Goal: Task Accomplishment & Management: Use online tool/utility

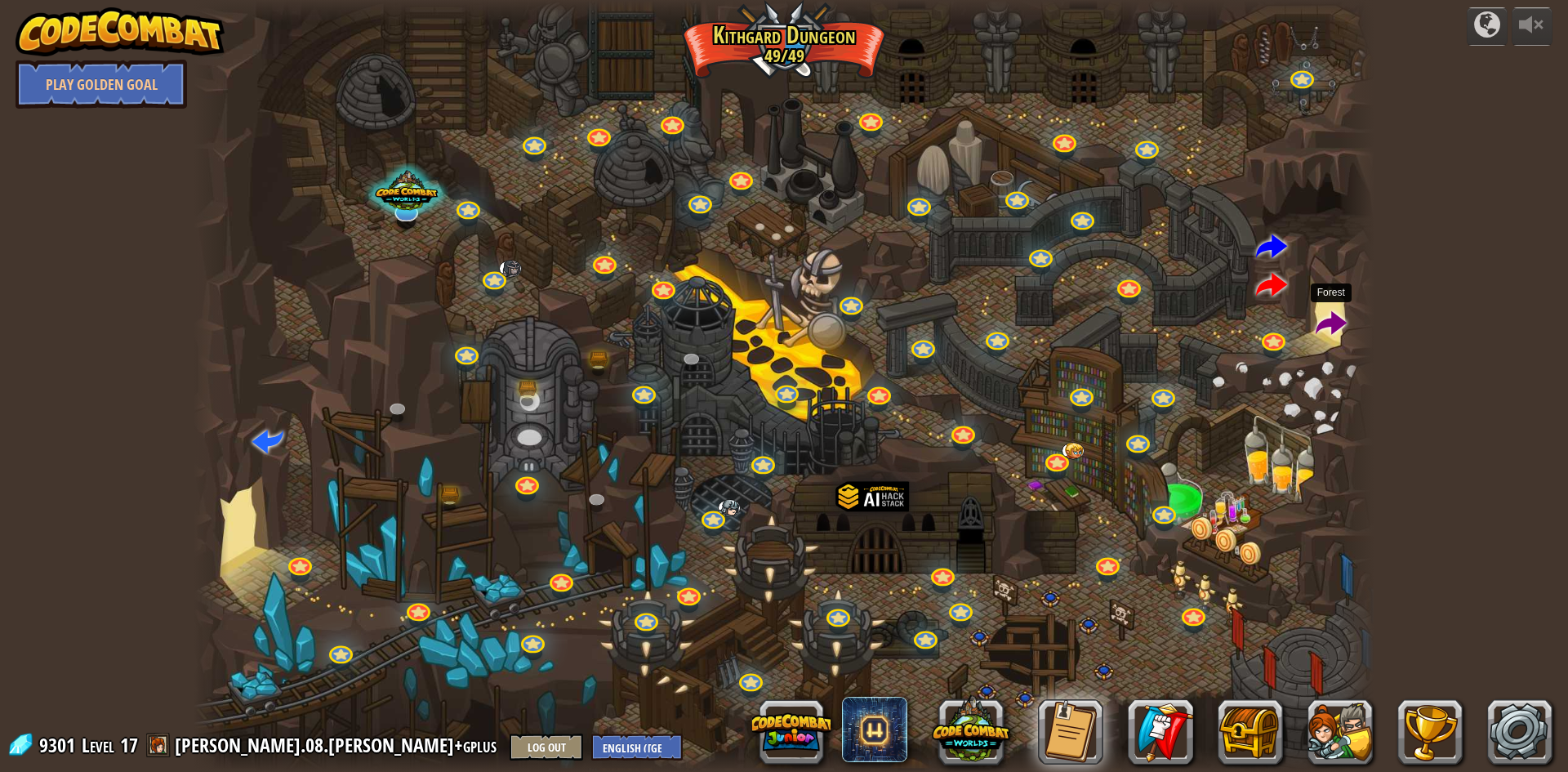
click at [1323, 325] on span at bounding box center [1330, 324] width 31 height 31
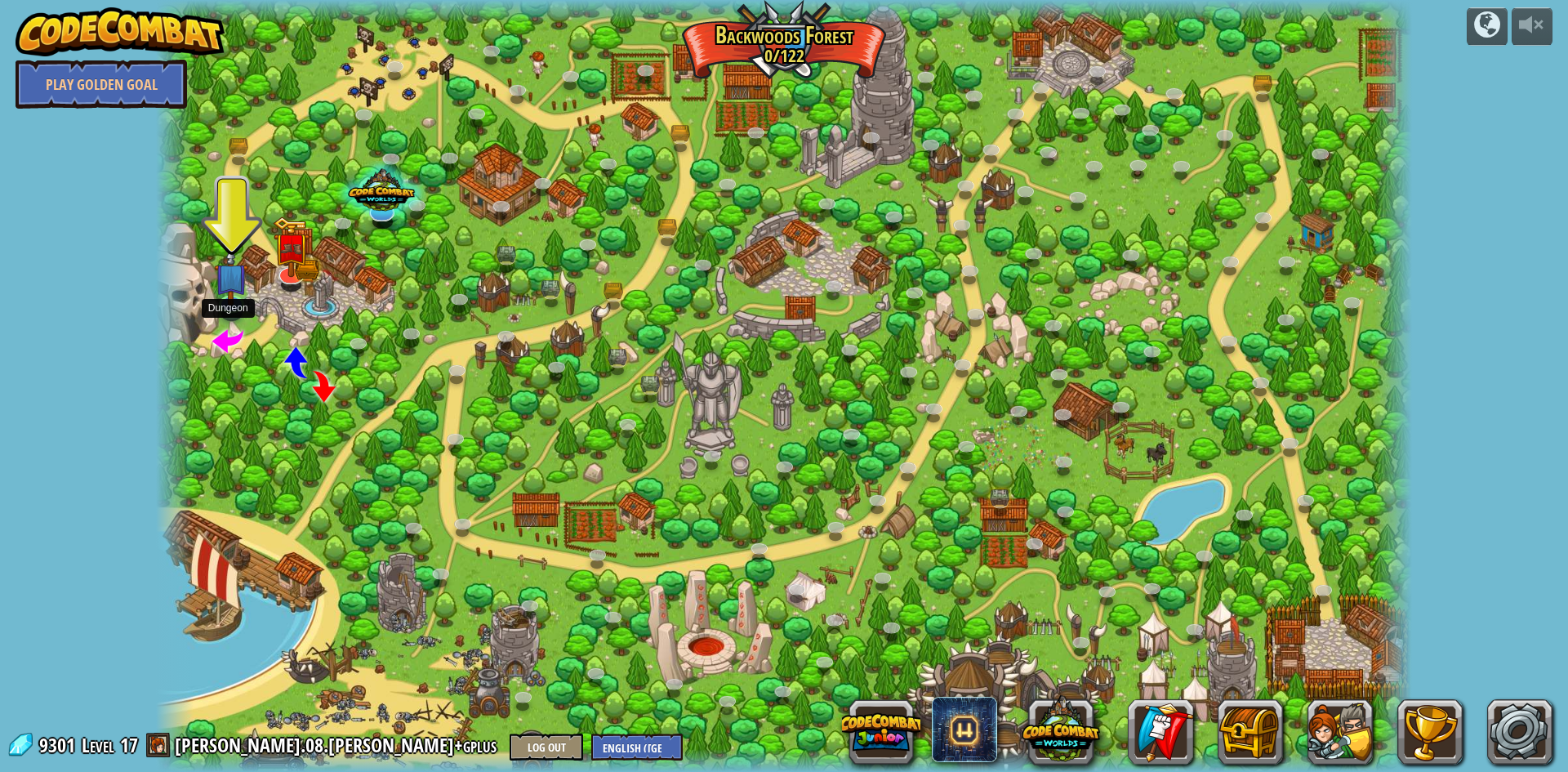
click at [219, 336] on span at bounding box center [228, 339] width 31 height 31
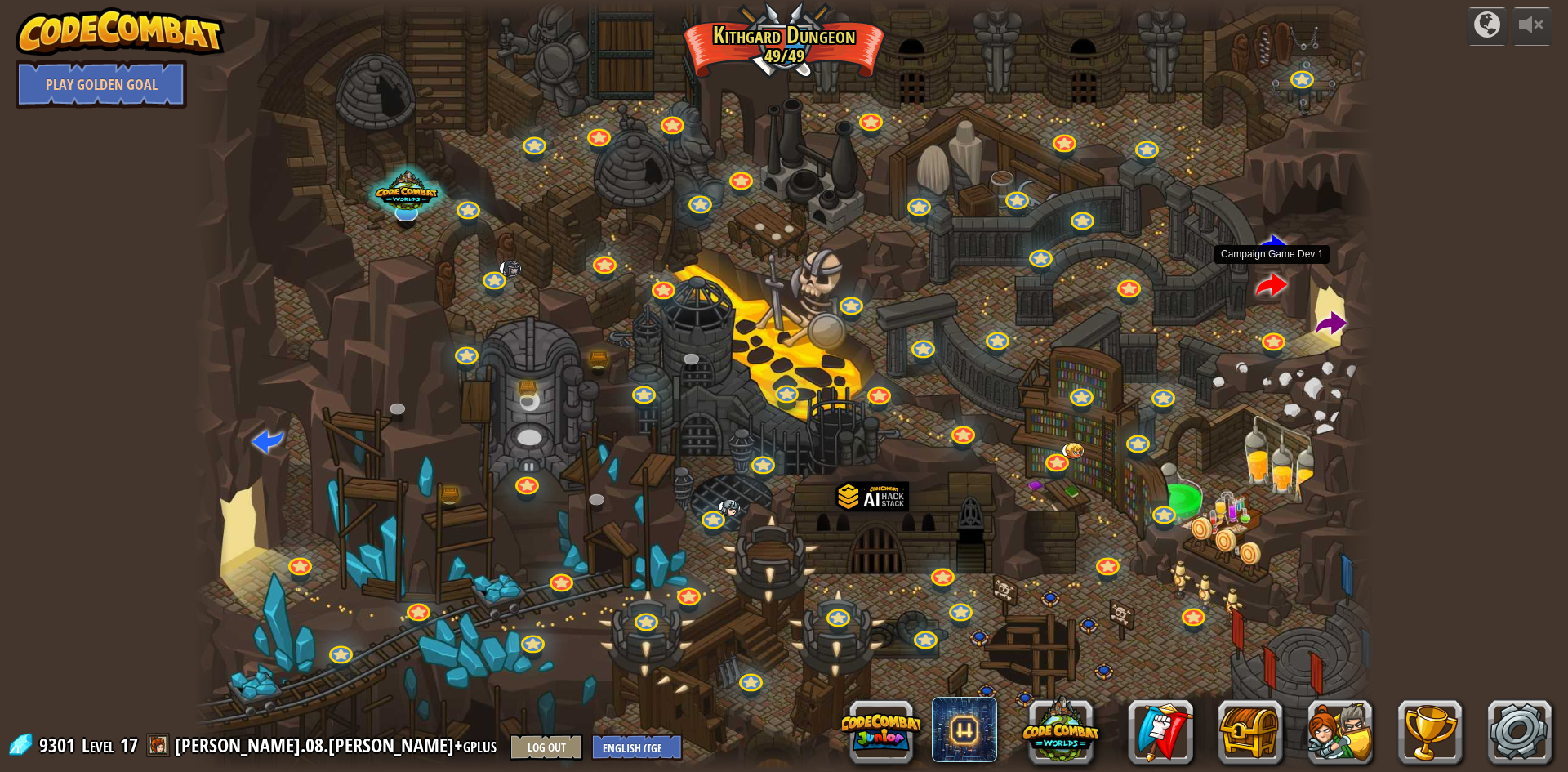
click at [1281, 270] on span at bounding box center [1271, 285] width 31 height 31
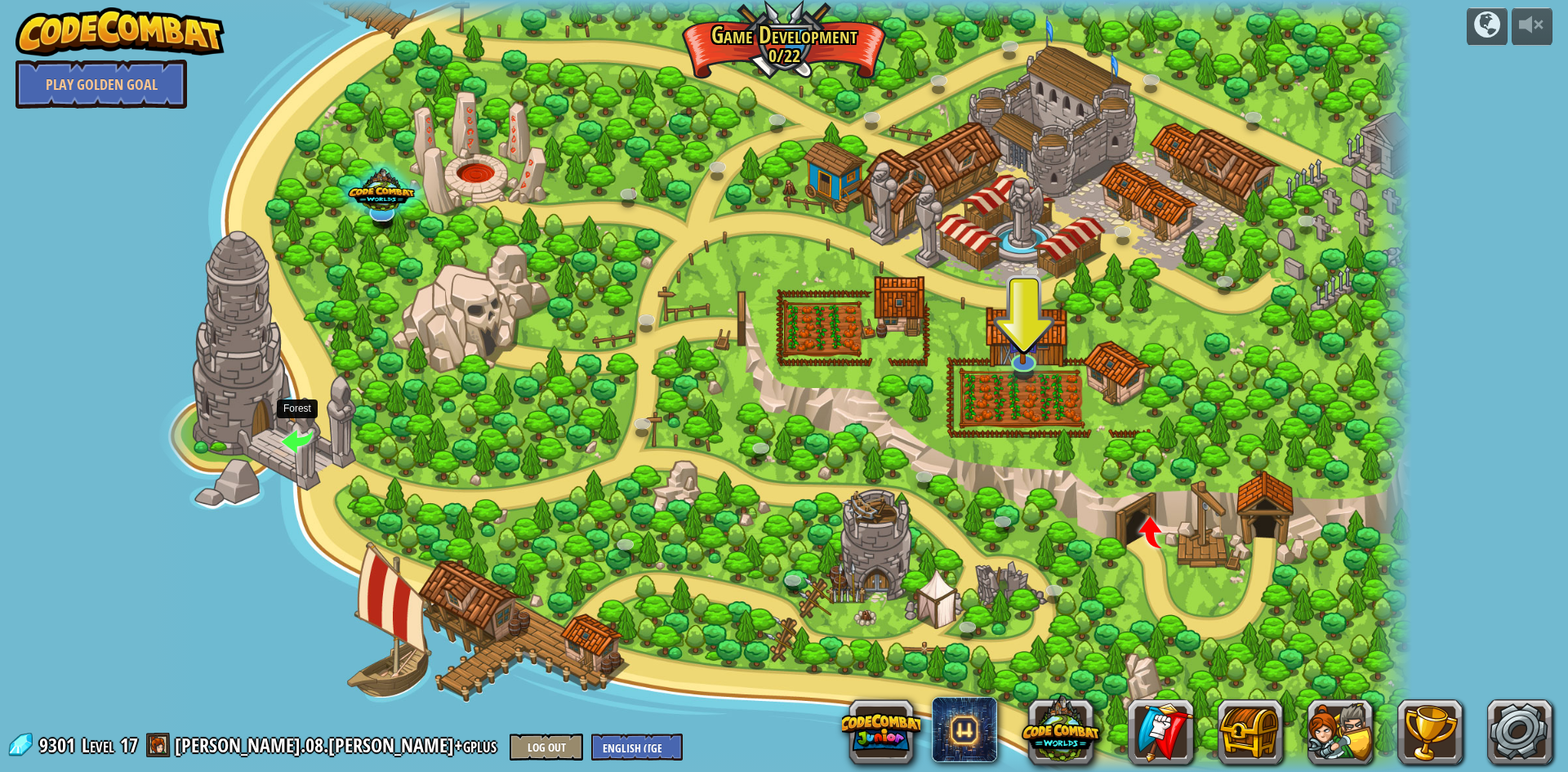
click at [296, 447] on span at bounding box center [297, 440] width 31 height 31
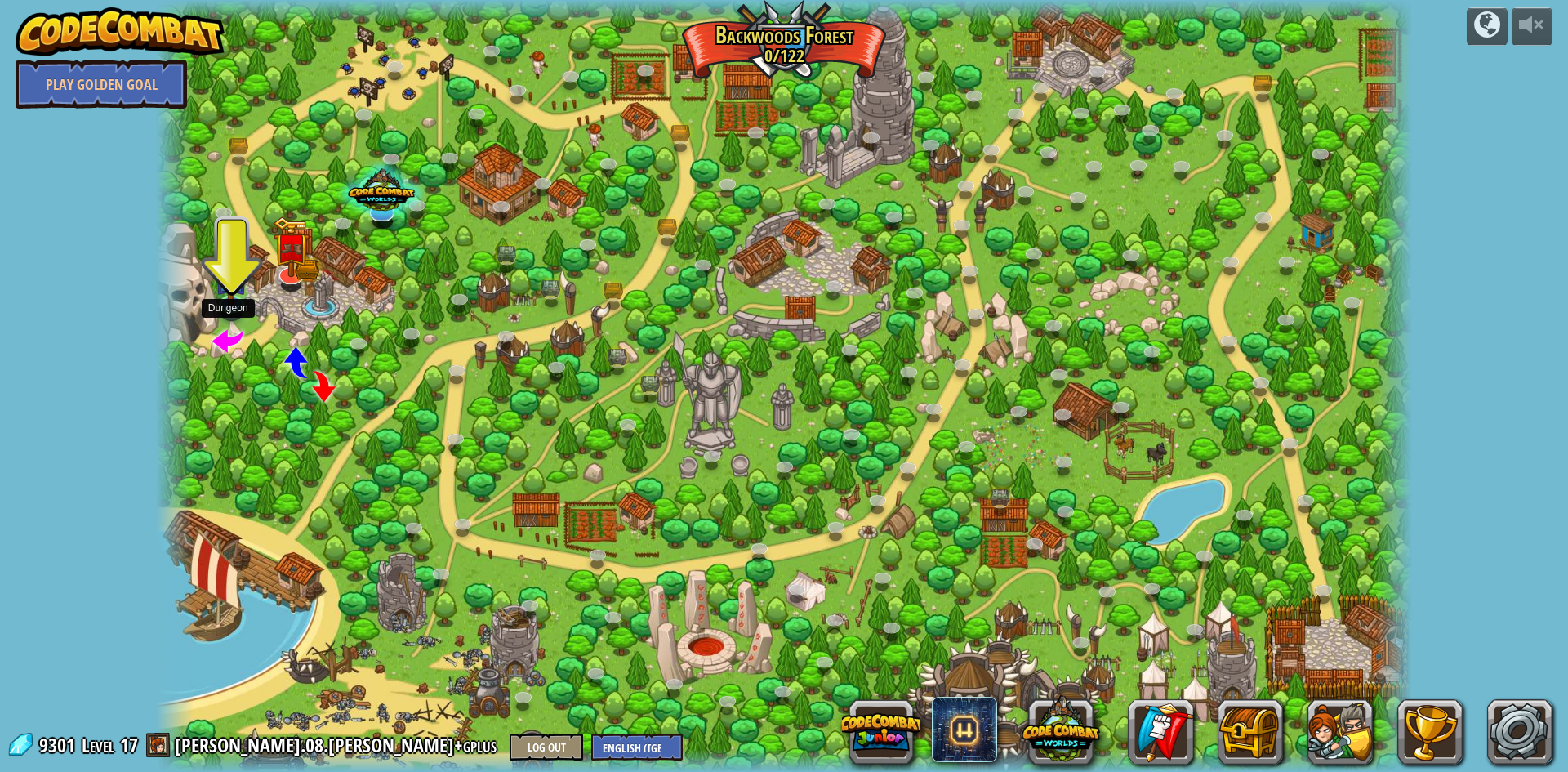
click at [227, 343] on span at bounding box center [228, 339] width 31 height 31
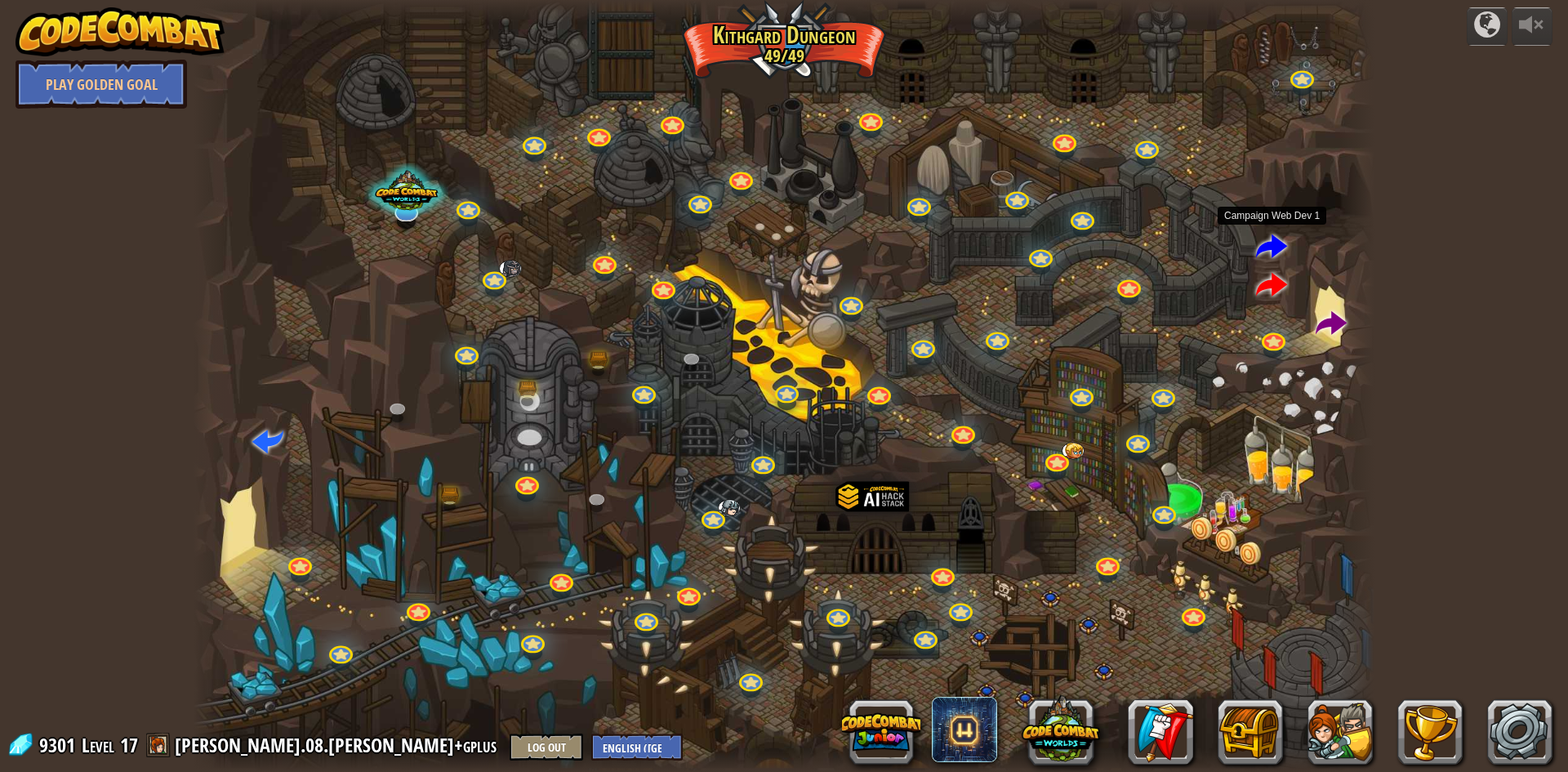
click at [1278, 239] on span at bounding box center [1271, 247] width 31 height 31
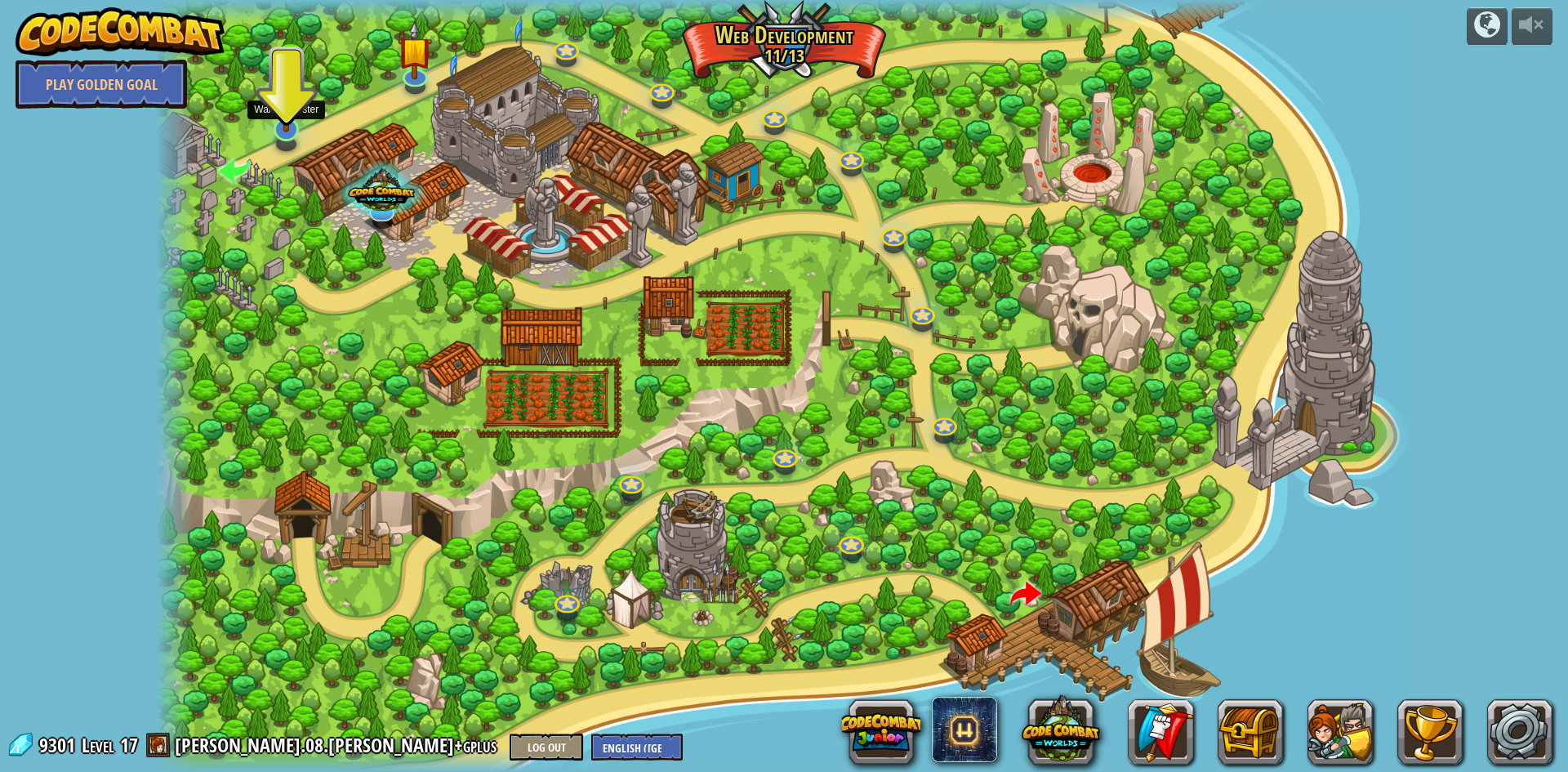
click at [290, 119] on img at bounding box center [286, 92] width 34 height 79
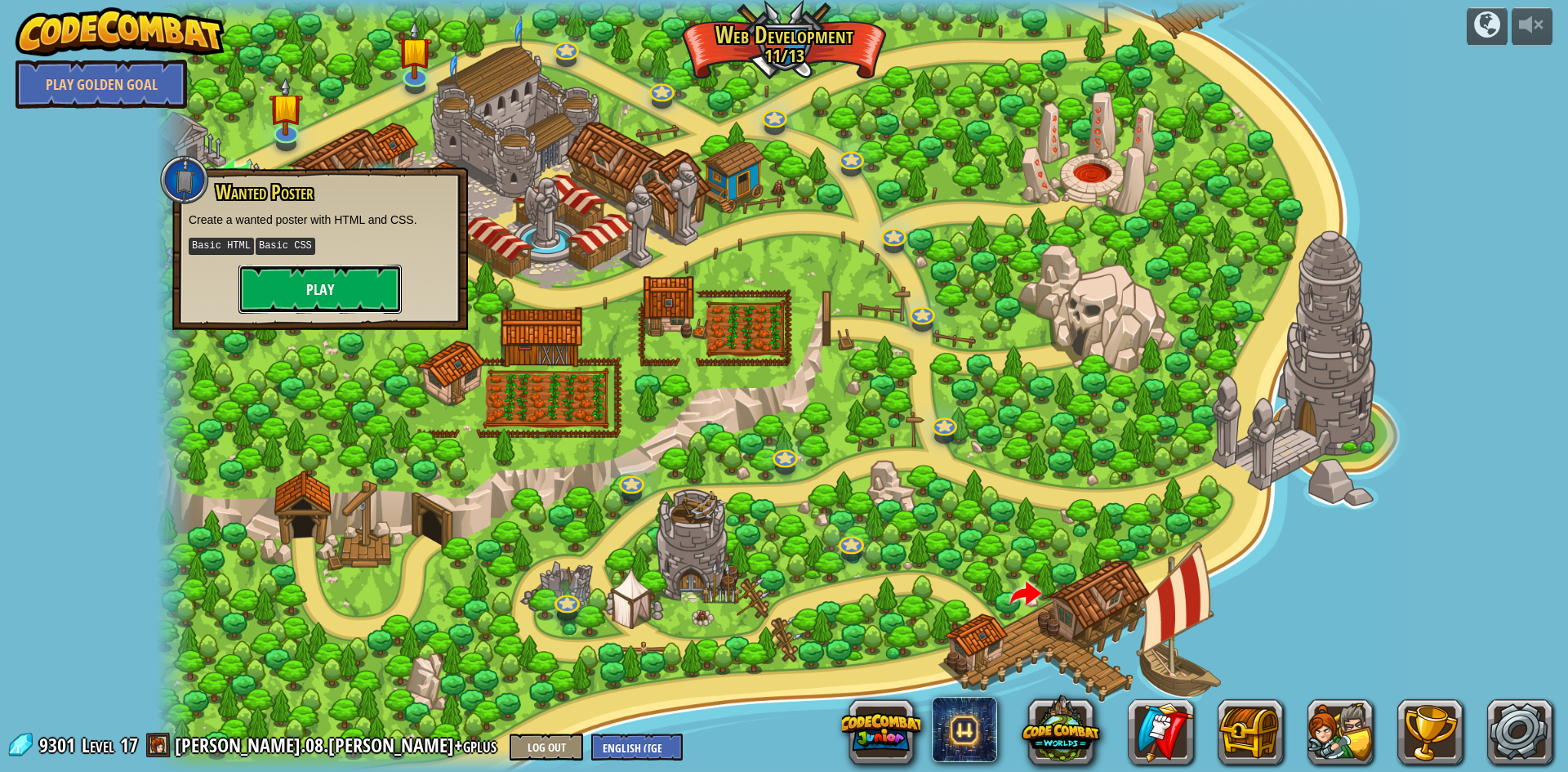
click at [344, 290] on button "Play" at bounding box center [320, 288] width 163 height 49
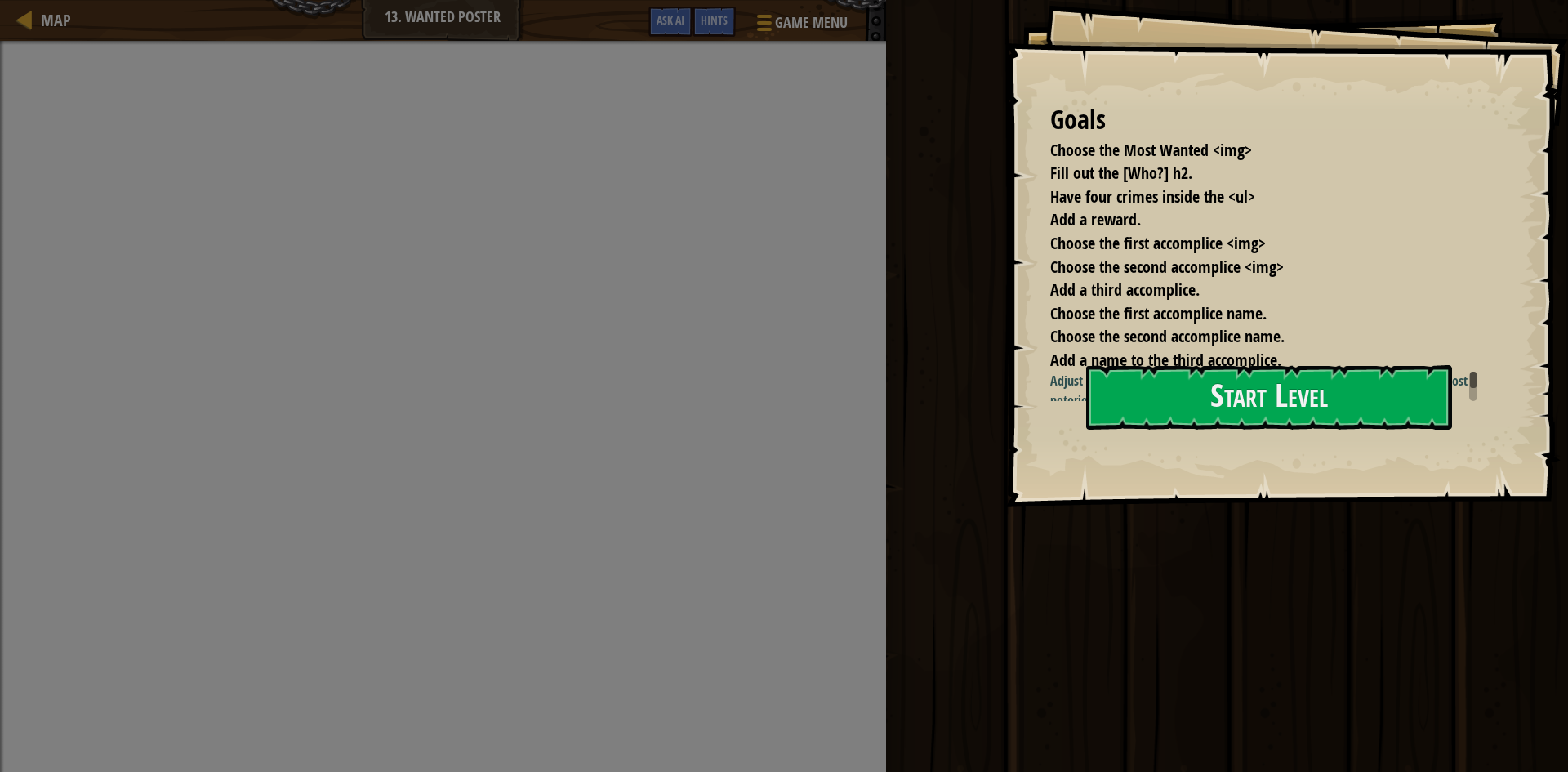
click at [1188, 433] on div "Goals Choose the Most Wanted <img> Fill out the [Who?] h2. Have four crimes ins…" at bounding box center [1285, 253] width 562 height 507
click at [1203, 395] on button "Start Level" at bounding box center [1269, 397] width 366 height 64
